Goal: Check status

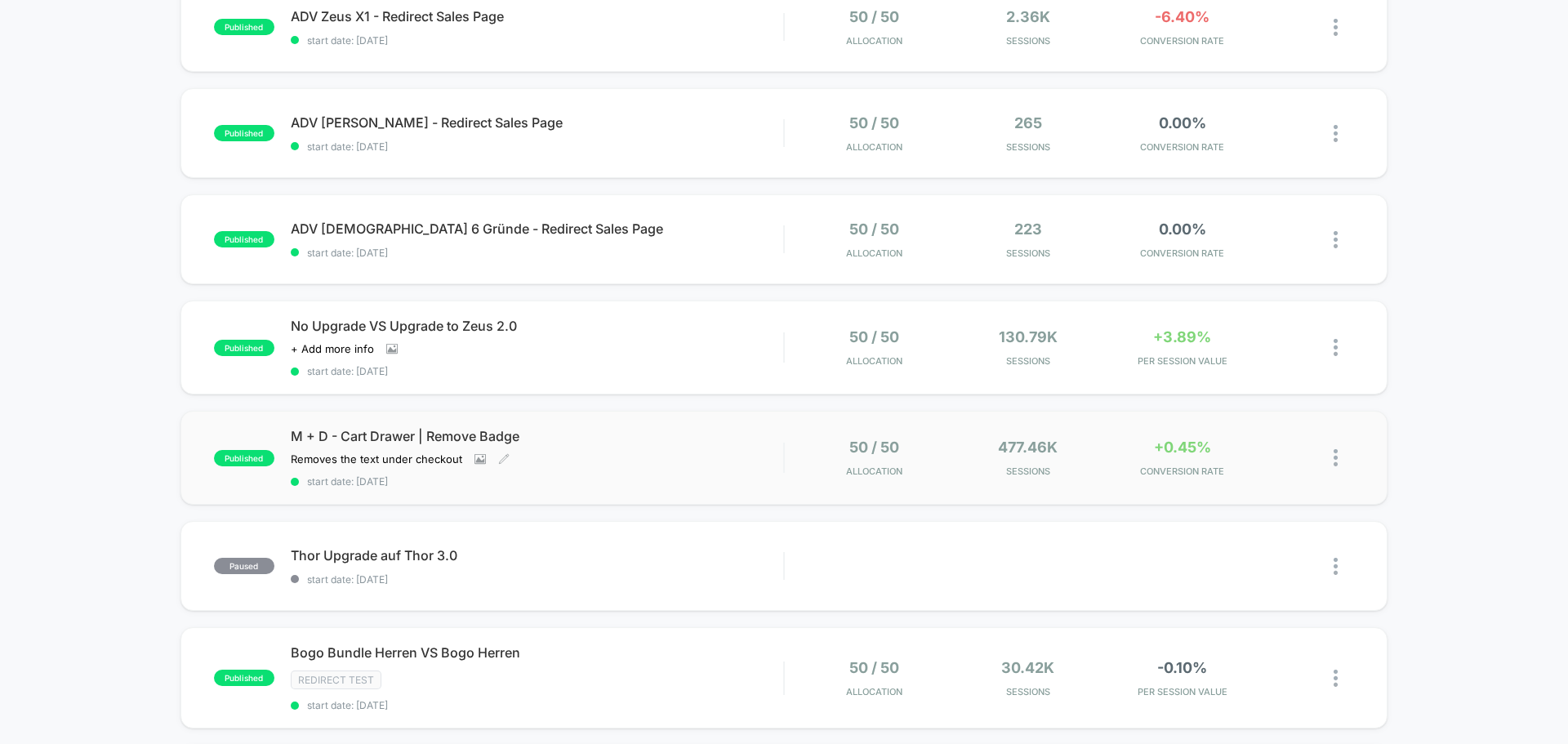
click at [657, 457] on div "M + D - Cart Drawer | Remove Badge Removes the text under checkout Click to vie…" at bounding box center [536, 458] width 493 height 59
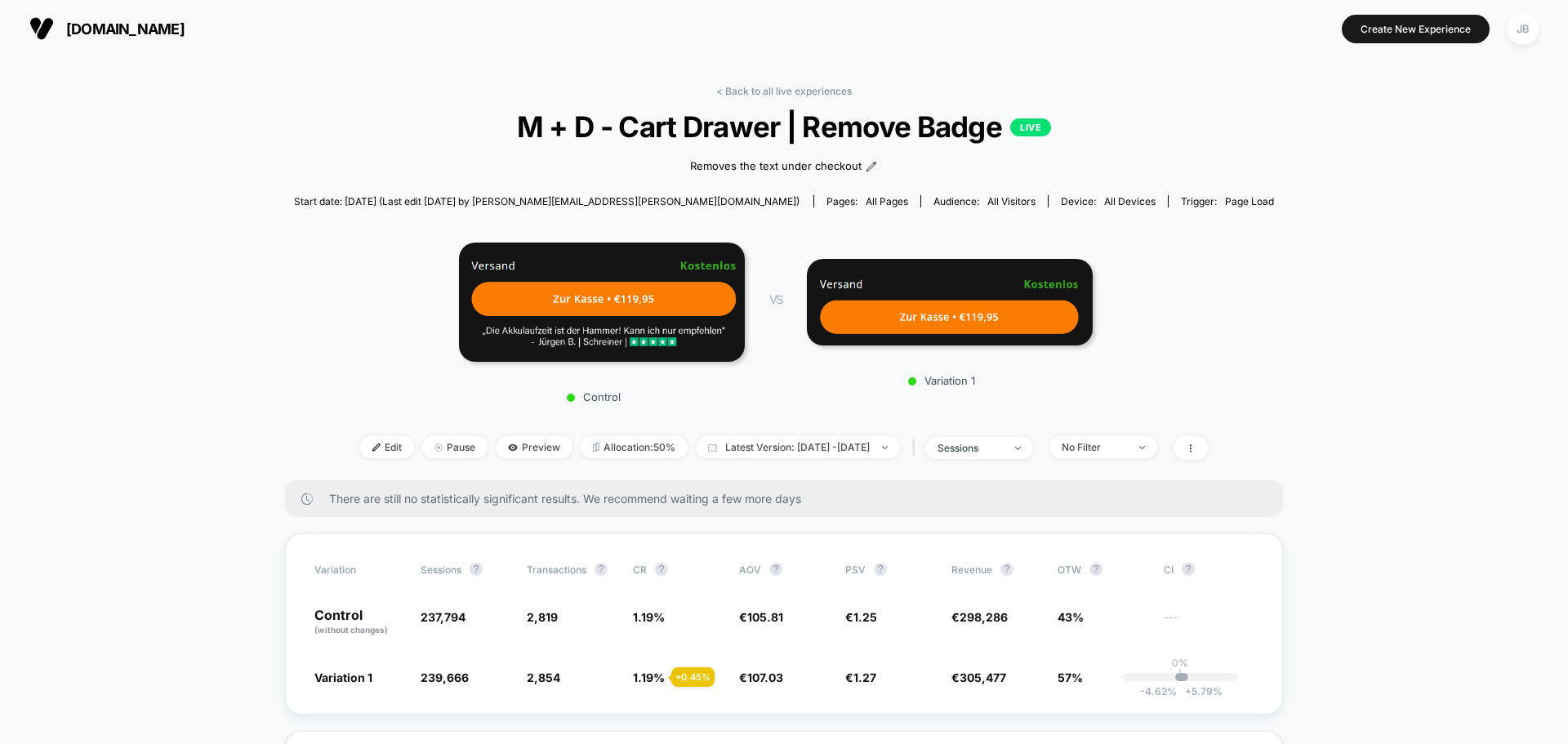
drag, startPoint x: 1407, startPoint y: 516, endPoint x: 1410, endPoint y: 272, distance: 244.0
